Goal: Task Accomplishment & Management: Manage account settings

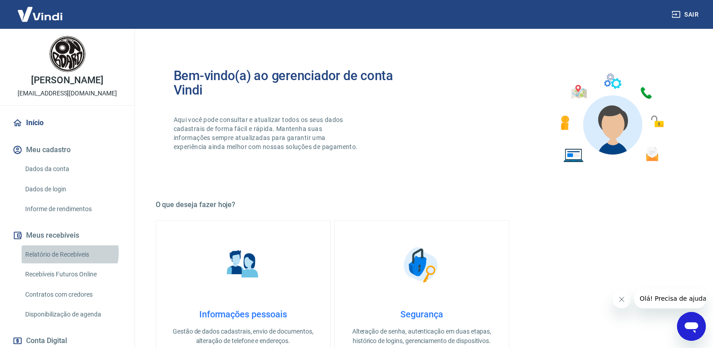
click at [69, 261] on link "Relatório de Recebíveis" at bounding box center [73, 254] width 102 height 18
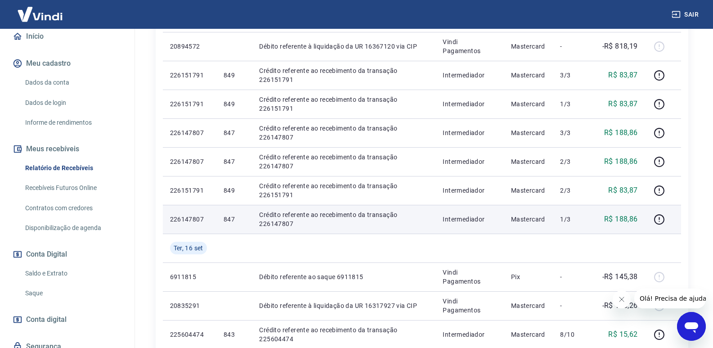
scroll to position [135, 0]
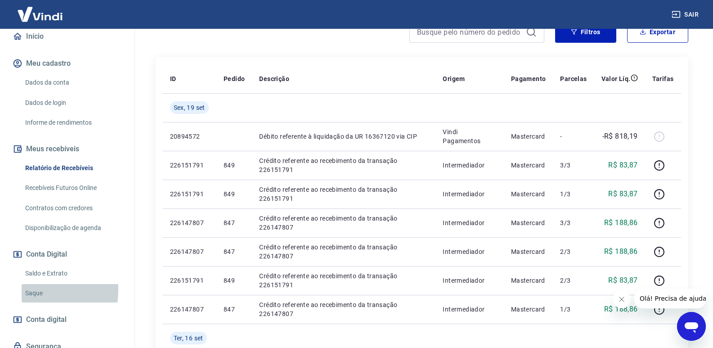
click at [34, 300] on link "Saque" at bounding box center [73, 293] width 102 height 18
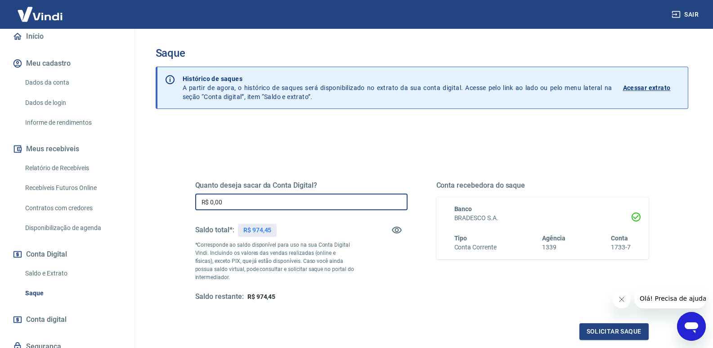
drag, startPoint x: 238, startPoint y: 202, endPoint x: 171, endPoint y: 198, distance: 67.6
click at [171, 198] on div "Quanto deseja sacar da Conta Digital? R$ 0,00 ​ Saldo total*: R$ 974,45 *Corres…" at bounding box center [422, 284] width 533 height 322
type input "R$ 974,45"
click at [628, 331] on button "Solicitar saque" at bounding box center [614, 331] width 69 height 17
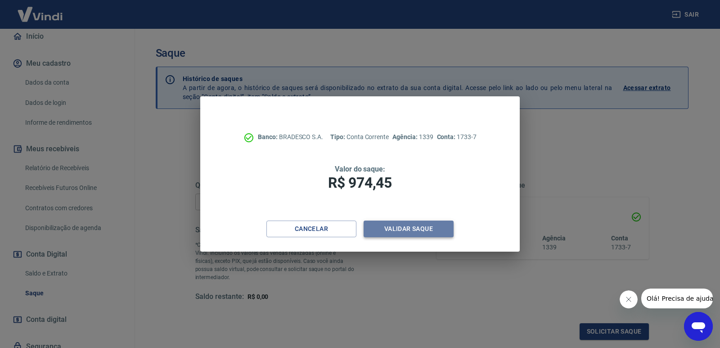
click at [421, 229] on button "Validar saque" at bounding box center [409, 228] width 90 height 17
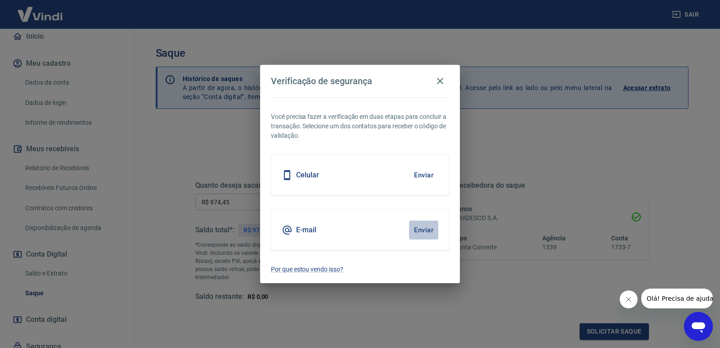
click at [424, 229] on button "Enviar" at bounding box center [423, 229] width 29 height 19
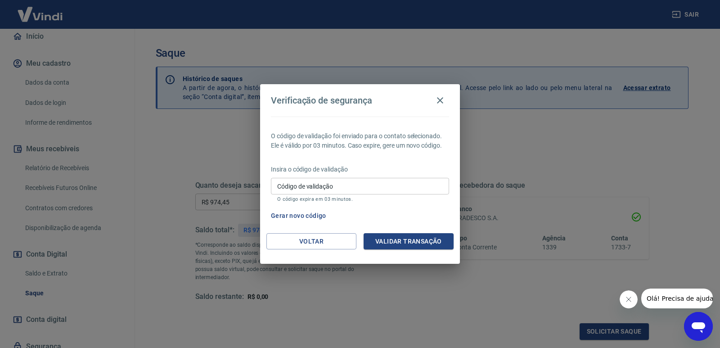
click at [301, 188] on input "Código de validação" at bounding box center [360, 186] width 178 height 17
type input "663988"
click at [402, 238] on button "Validar transação" at bounding box center [409, 241] width 90 height 17
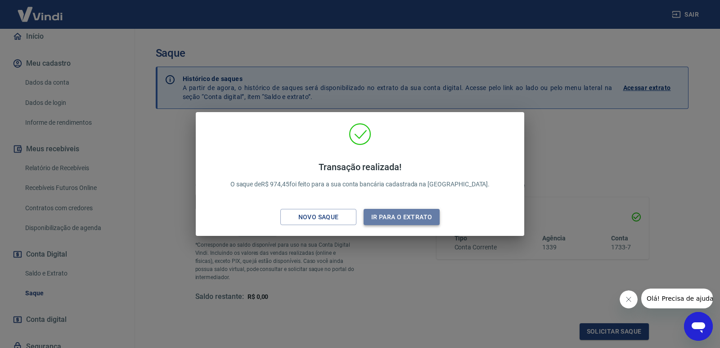
click at [399, 216] on button "Ir para o extrato" at bounding box center [402, 217] width 76 height 17
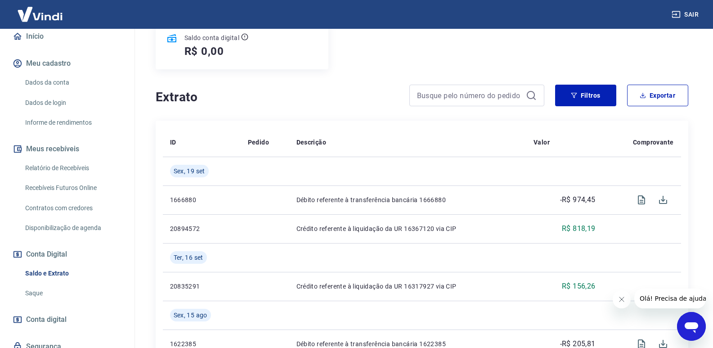
scroll to position [180, 0]
